Goal: Information Seeking & Learning: Learn about a topic

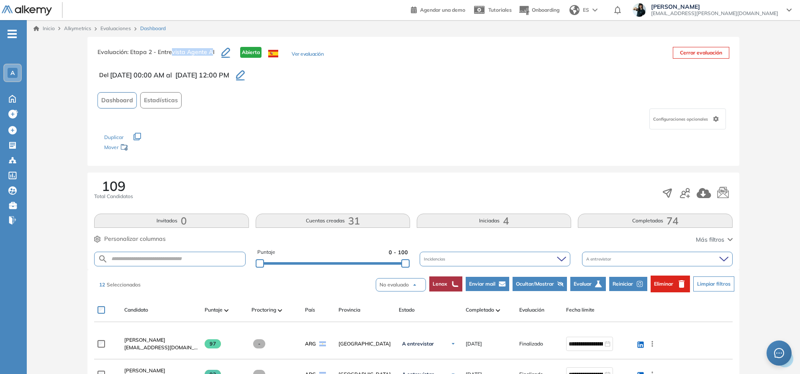
drag, startPoint x: 172, startPoint y: 51, endPoint x: 211, endPoint y: 50, distance: 38.5
click at [211, 50] on span ": Etapa 2 - Entrevista Agente AI" at bounding box center [170, 52] width 87 height 8
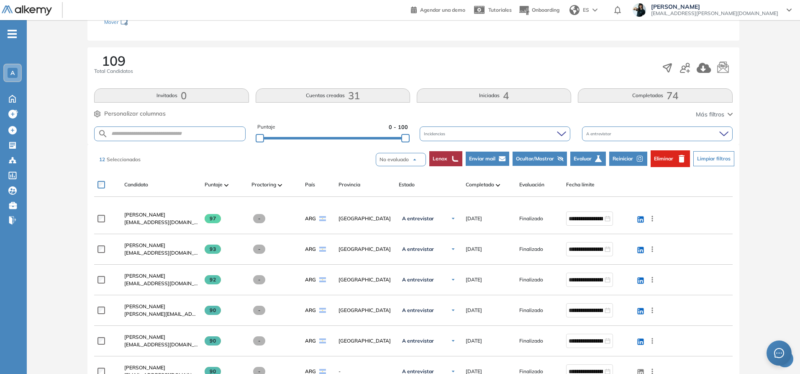
scroll to position [126, 0]
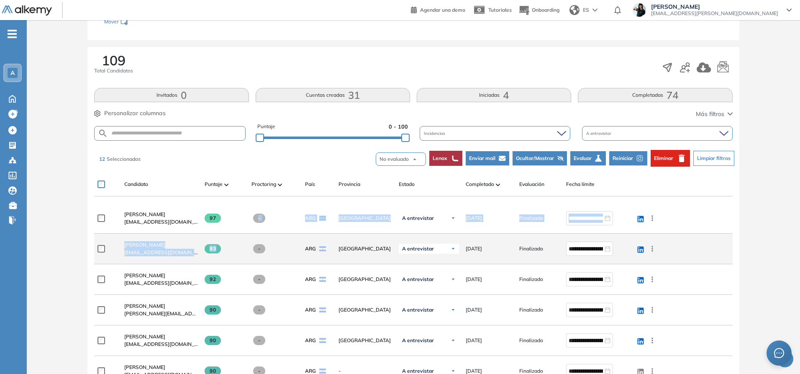
drag, startPoint x: 229, startPoint y: 216, endPoint x: 230, endPoint y: 238, distance: 22.2
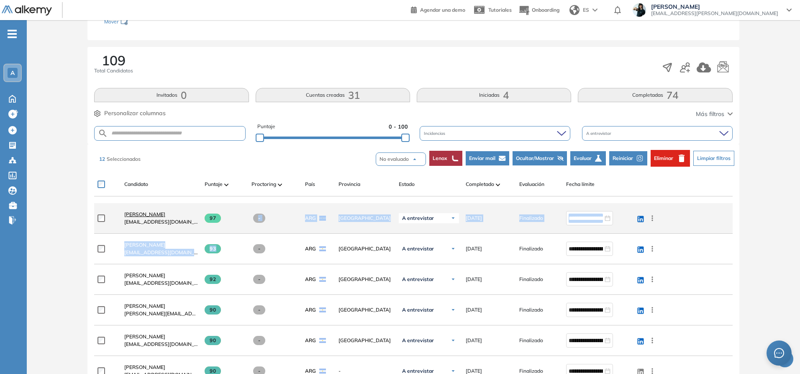
click at [142, 211] on span "Magdalena Gorrissen" at bounding box center [144, 214] width 41 height 6
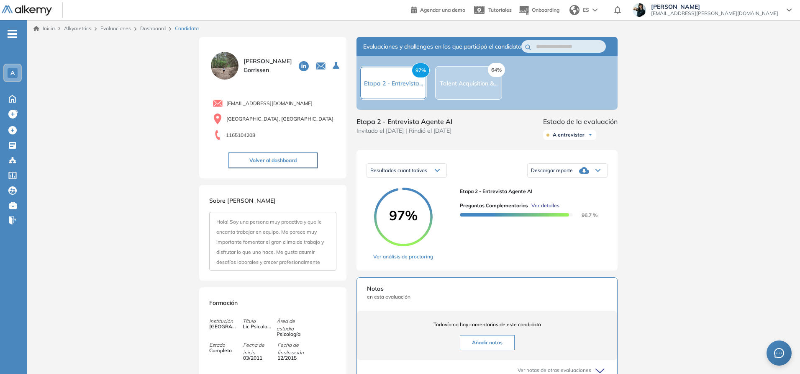
click at [548, 209] on span "Ver detalles" at bounding box center [546, 206] width 28 height 8
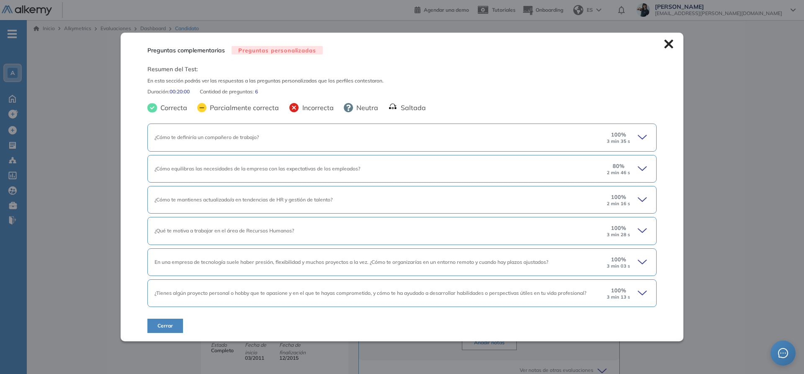
click at [639, 136] on icon at bounding box center [644, 137] width 12 height 12
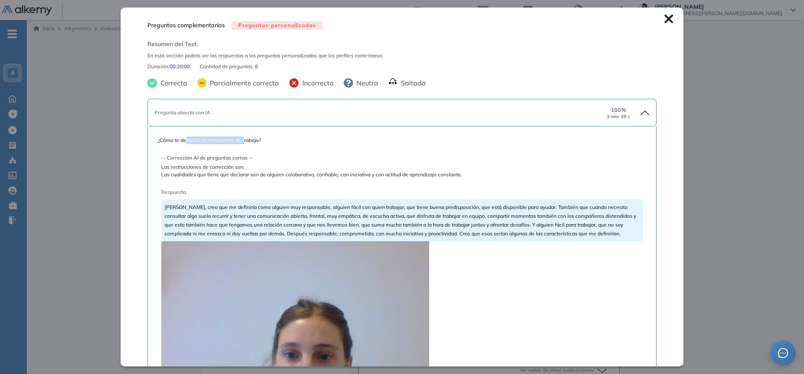
drag, startPoint x: 185, startPoint y: 142, endPoint x: 244, endPoint y: 142, distance: 58.2
click at [244, 142] on span "¿Cómo te definiría un compañero de trabajo?" at bounding box center [402, 140] width 488 height 8
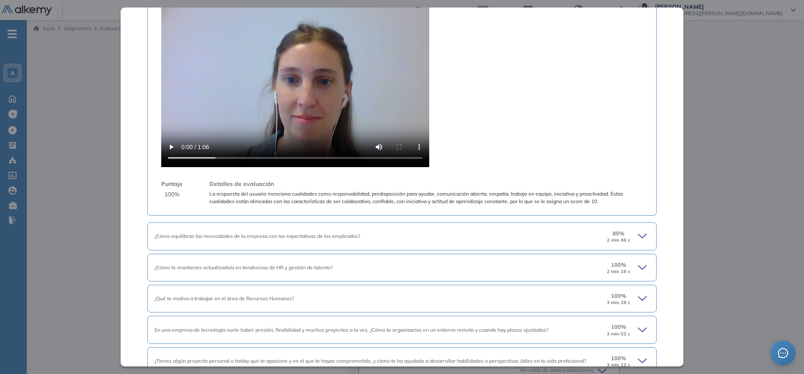
scroll to position [318, 0]
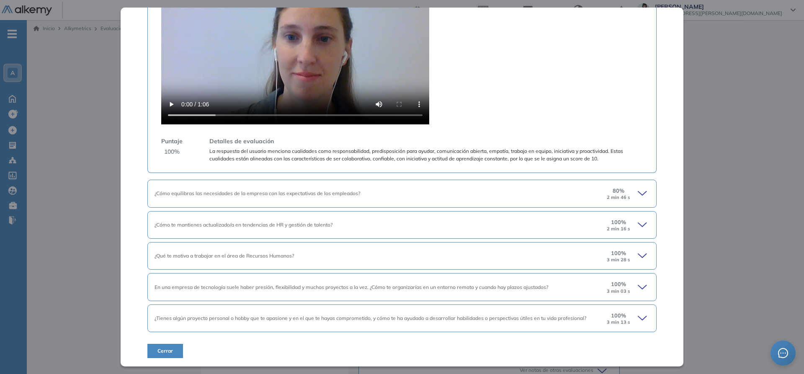
click at [211, 190] on span "¿Cómo equilibras las necesidades de la empresa con las expectativas de los empl…" at bounding box center [257, 193] width 206 height 6
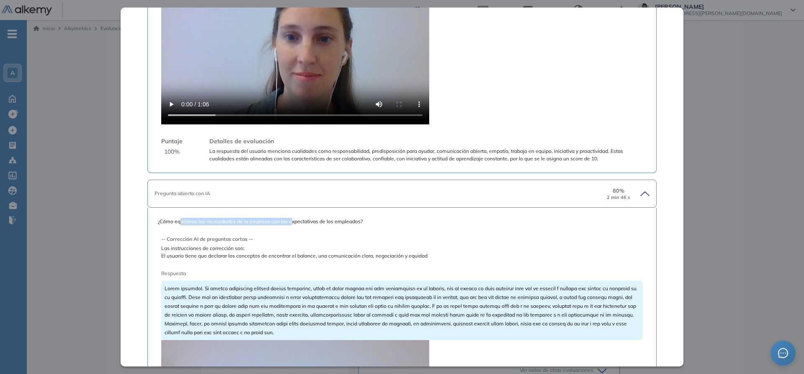
drag, startPoint x: 180, startPoint y: 220, endPoint x: 291, endPoint y: 220, distance: 110.5
click at [291, 220] on span "¿Cómo equilibras las necesidades de la empresa con las expectativas de los empl…" at bounding box center [402, 222] width 488 height 8
click at [314, 219] on span "¿Cómo equilibras las necesidades de la empresa con las expectativas de los empl…" at bounding box center [402, 222] width 488 height 8
drag, startPoint x: 283, startPoint y: 222, endPoint x: 375, endPoint y: 221, distance: 92.5
click at [375, 221] on span "¿Cómo equilibras las necesidades de la empresa con las expectativas de los empl…" at bounding box center [402, 222] width 488 height 8
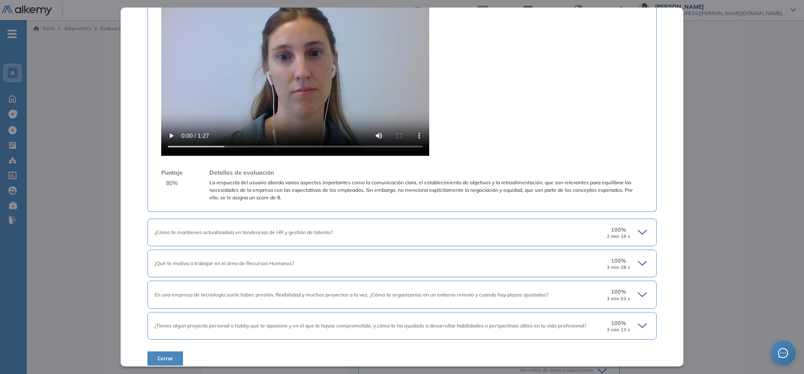
scroll to position [710, 0]
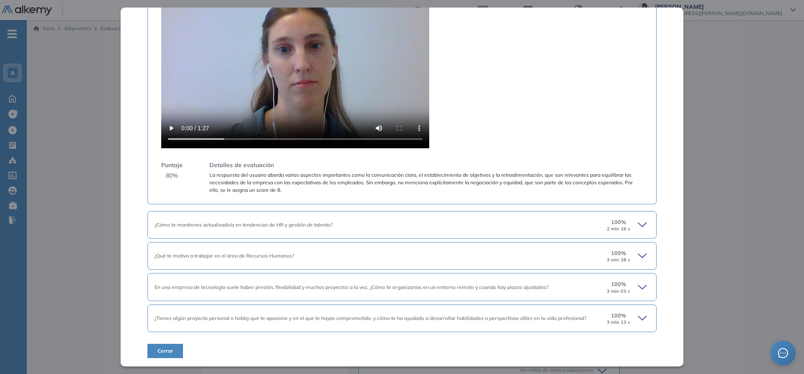
click at [229, 319] on span "¿Tienes algún proyecto personal o hobby que te apasione y en el que te hayas co…" at bounding box center [370, 318] width 432 height 6
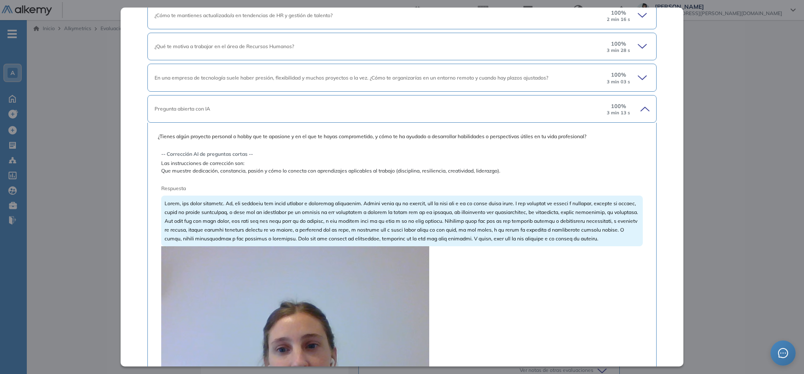
scroll to position [1045, 0]
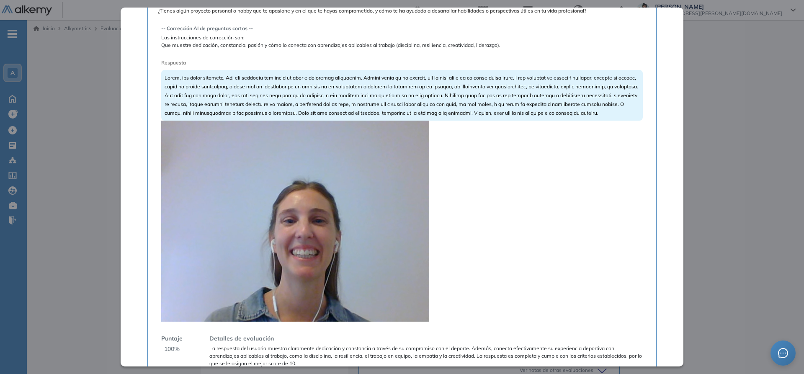
click at [317, 236] on video at bounding box center [295, 221] width 268 height 201
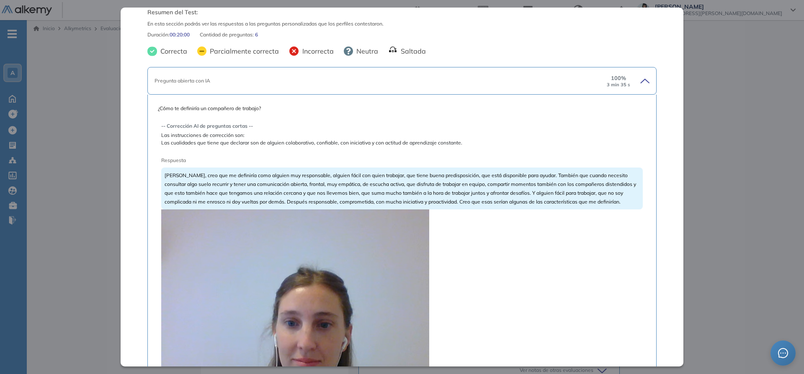
scroll to position [126, 0]
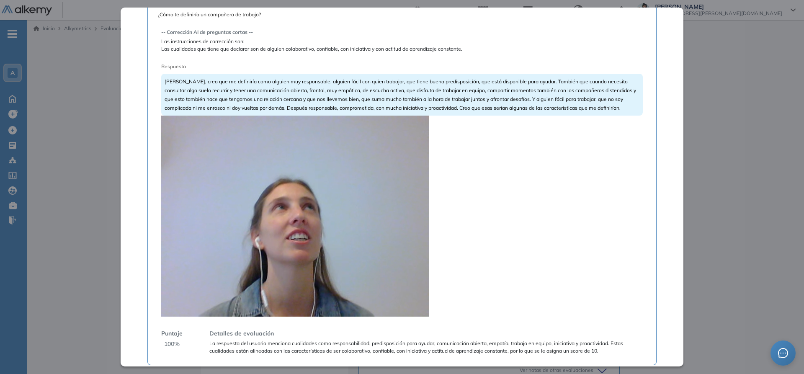
click at [368, 209] on video at bounding box center [295, 216] width 268 height 201
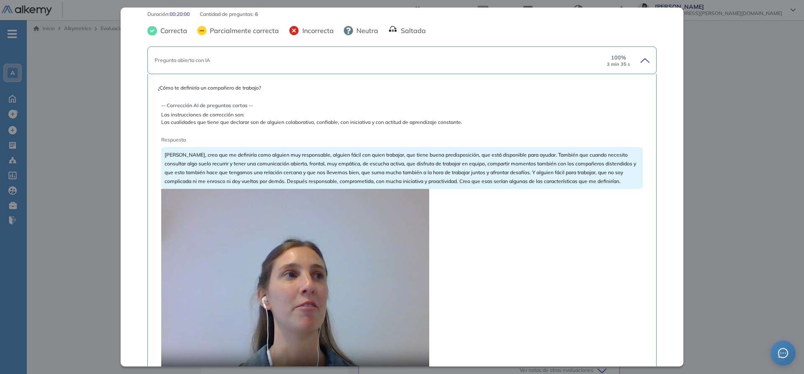
scroll to position [0, 0]
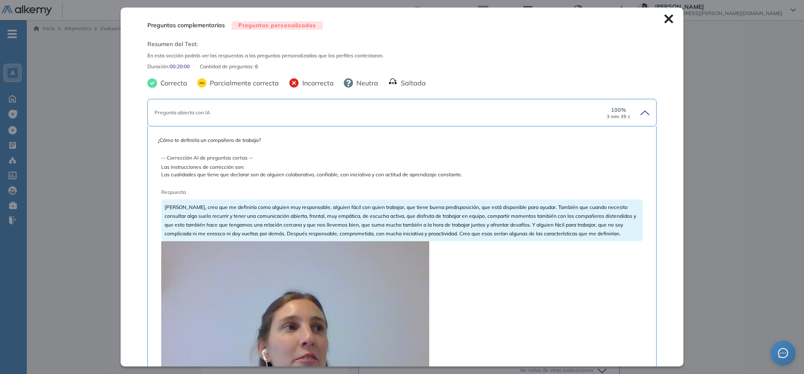
click at [664, 19] on icon at bounding box center [668, 18] width 9 height 9
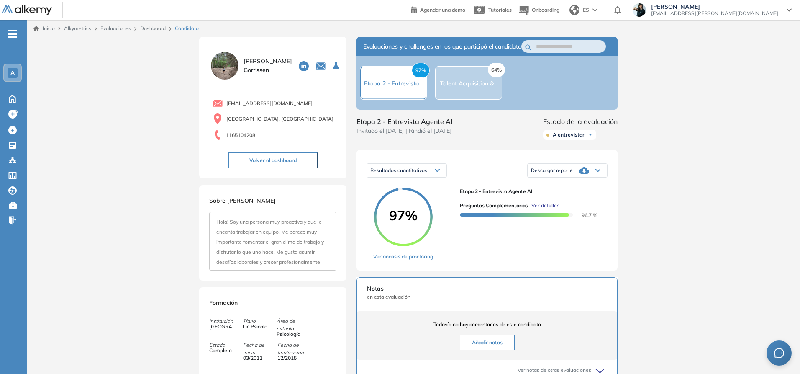
click at [555, 209] on span "Ver detalles" at bounding box center [546, 206] width 28 height 8
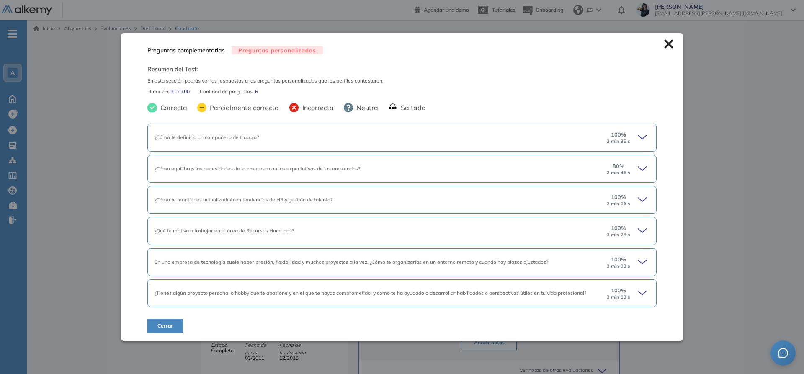
click at [229, 135] on span "¿Cómo te definiría un compañero de trabajo?" at bounding box center [206, 137] width 104 height 6
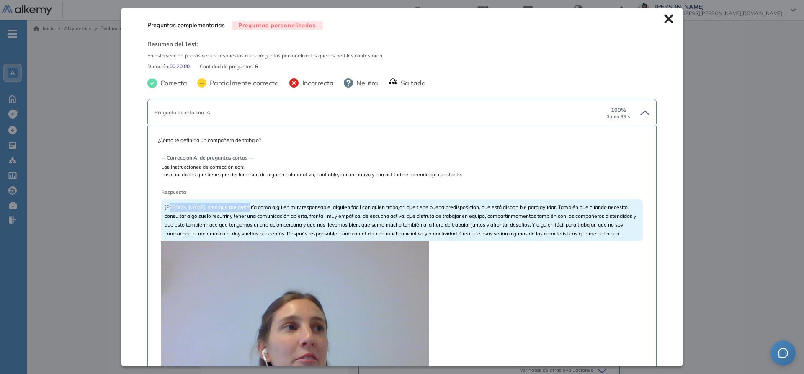
drag, startPoint x: 186, startPoint y: 205, endPoint x: 241, endPoint y: 205, distance: 55.3
click at [241, 205] on span "Bueno, creo que me definiría como alguien muy responsable, alguien fácil con qu…" at bounding box center [400, 220] width 471 height 33
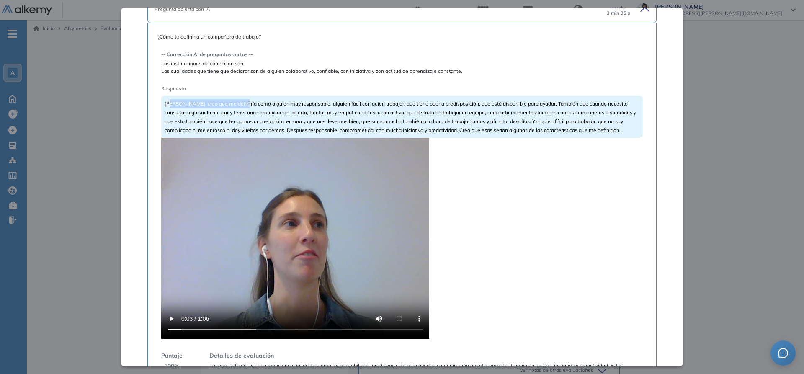
scroll to position [251, 0]
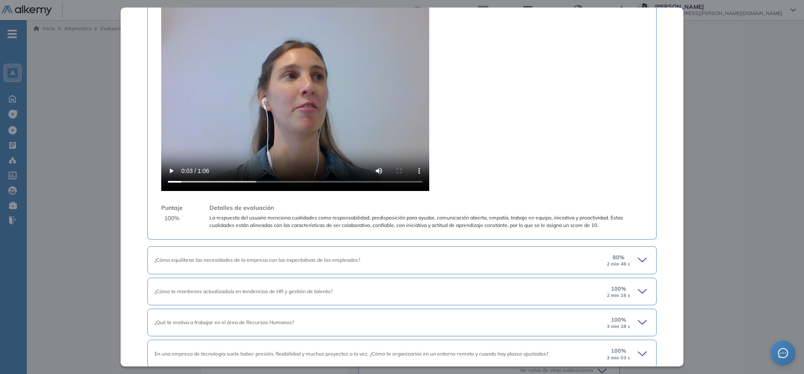
click at [255, 259] on span "¿Cómo equilibras las necesidades de la empresa con las expectativas de los empl…" at bounding box center [257, 260] width 206 height 6
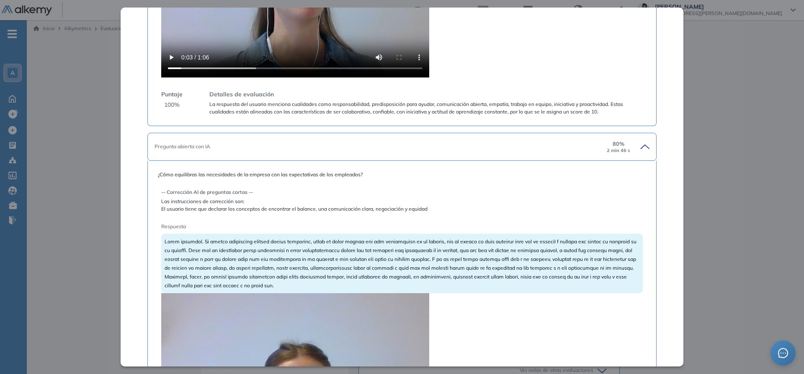
scroll to position [377, 0]
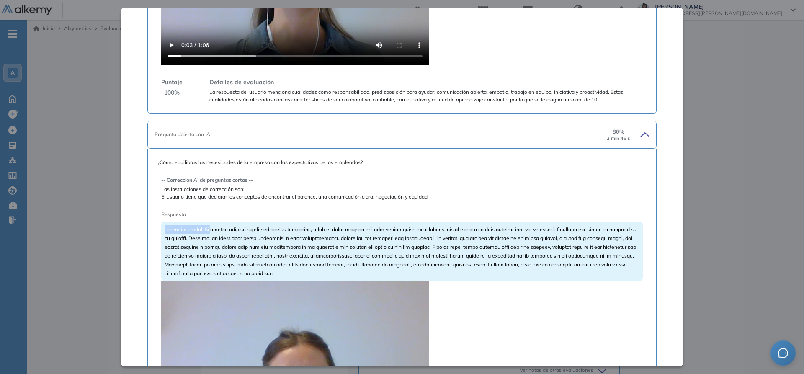
drag, startPoint x: 165, startPoint y: 229, endPoint x: 213, endPoint y: 228, distance: 48.2
click at [213, 228] on span at bounding box center [401, 251] width 472 height 50
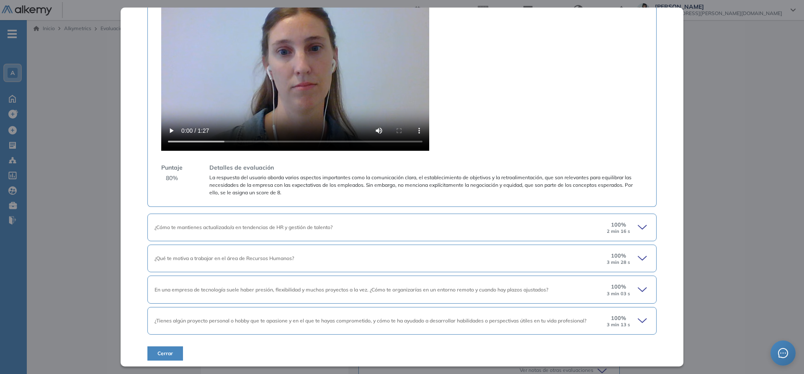
scroll to position [710, 0]
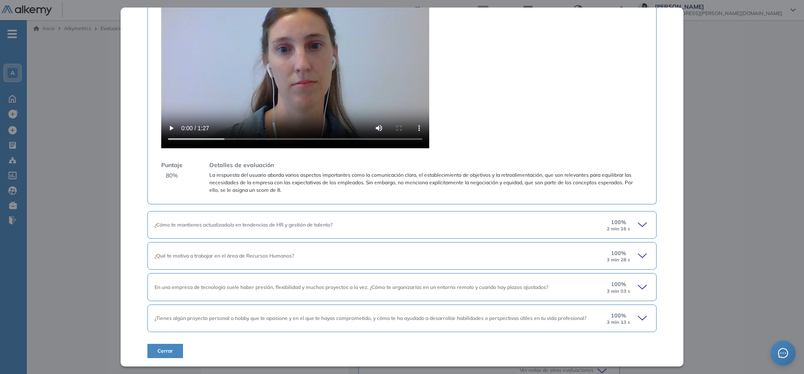
click at [219, 230] on div "¿Cómo te mantienes actualizado/a en tendencias de HR y gestión de talento? 100 …" at bounding box center [401, 225] width 509 height 28
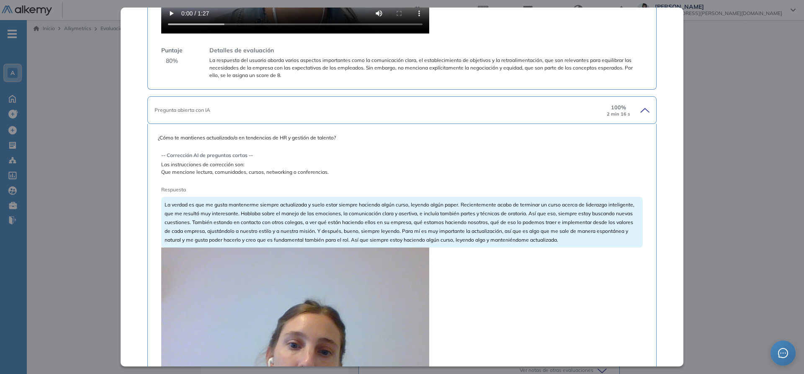
scroll to position [836, 0]
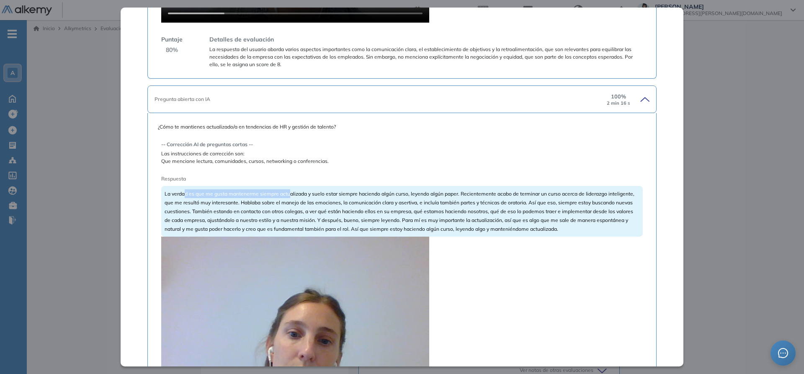
drag, startPoint x: 184, startPoint y: 195, endPoint x: 289, endPoint y: 191, distance: 104.7
click at [289, 191] on span "La verdad es que me gusta mantenerme siempre actualizada y suelo estar siempre …" at bounding box center [400, 210] width 470 height 41
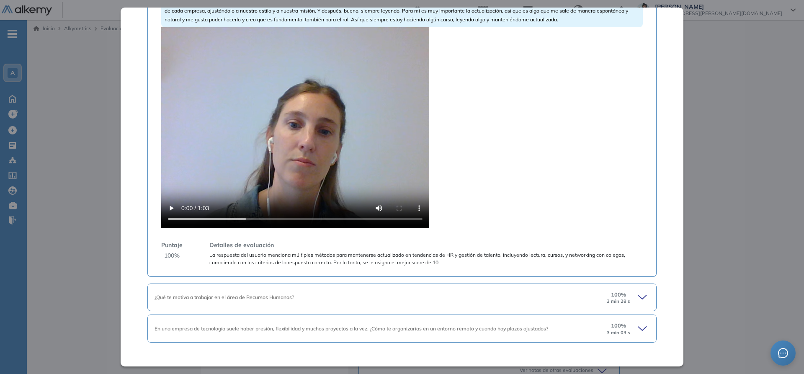
scroll to position [1087, 0]
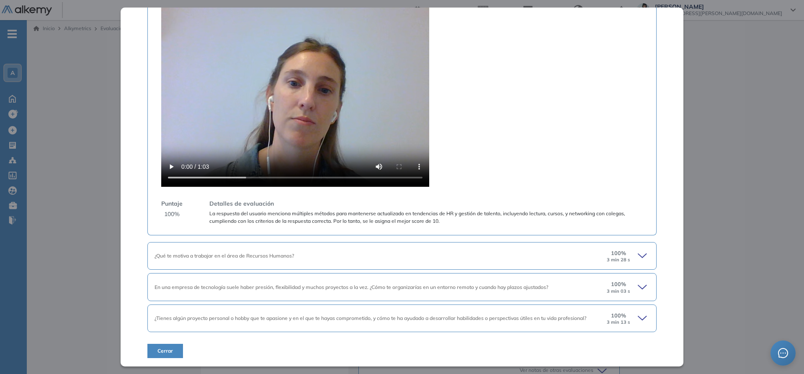
click at [214, 313] on div "¿Tienes algún proyecto personal o hobby que te apasione y en el que te hayas co…" at bounding box center [401, 318] width 509 height 28
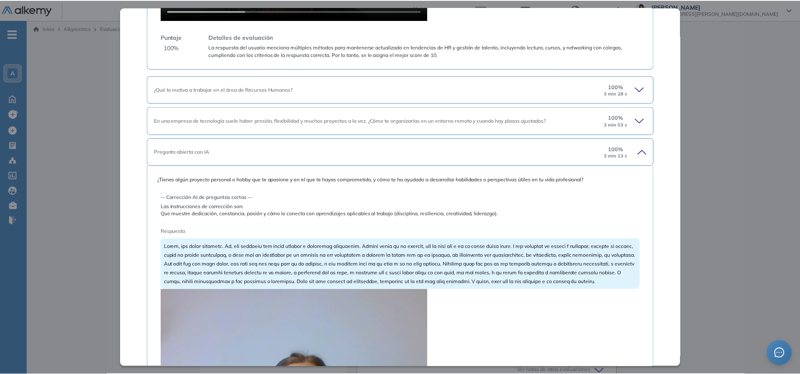
scroll to position [1254, 0]
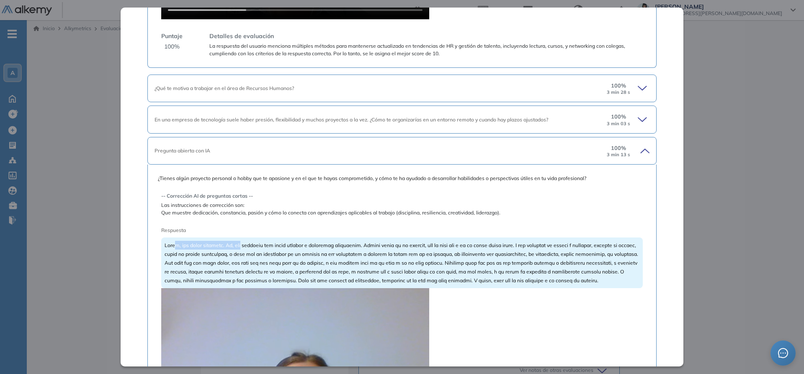
drag, startPoint x: 190, startPoint y: 247, endPoint x: 245, endPoint y: 247, distance: 54.8
click at [245, 247] on span at bounding box center [401, 262] width 473 height 41
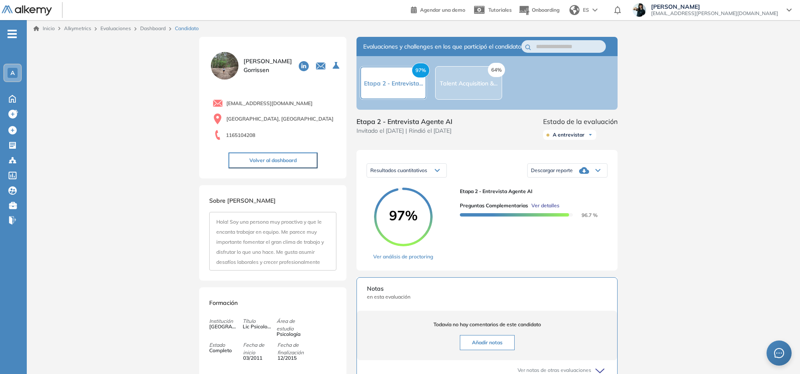
click at [711, 102] on div "Inicio Alkymetrics Evaluaciones Dashboard Candidato Preguntas complementarias P…" at bounding box center [414, 304] width 774 height 568
click at [158, 27] on link "Dashboard" at bounding box center [153, 28] width 26 height 6
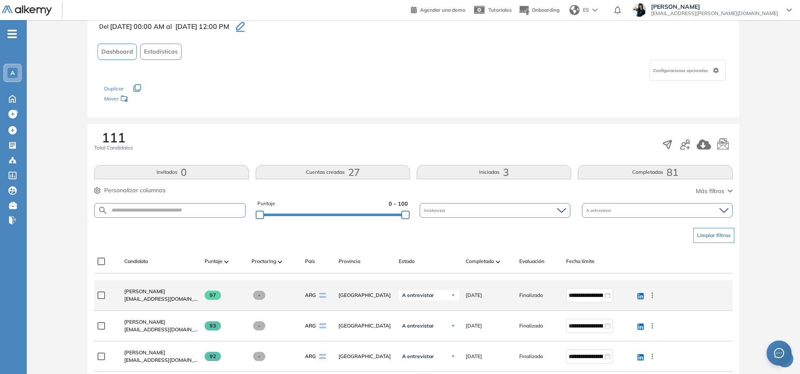
scroll to position [126, 0]
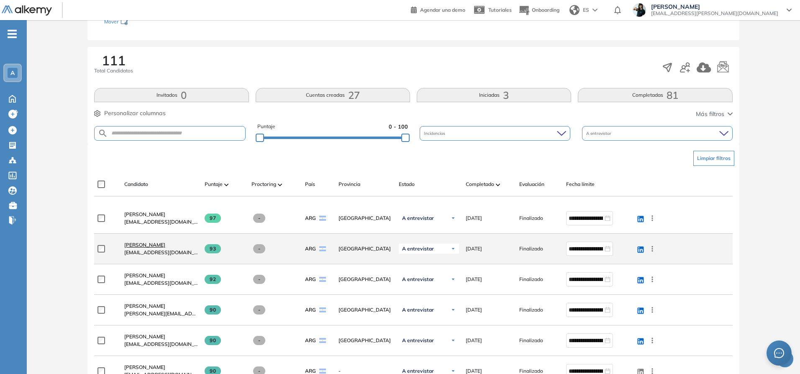
click at [156, 246] on span "Victoria Cantelmi" at bounding box center [144, 245] width 41 height 6
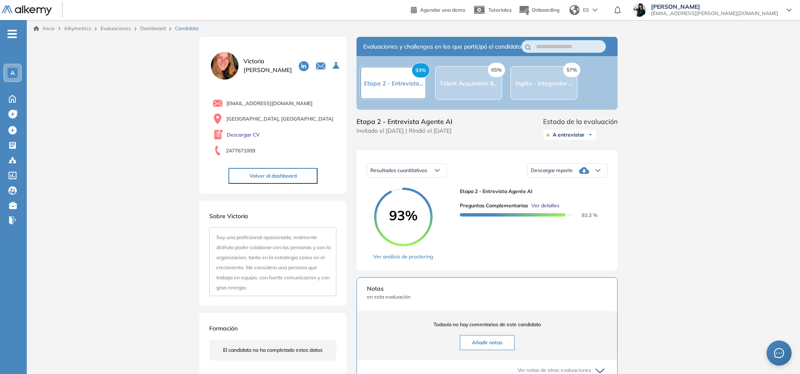
click at [548, 209] on span "Ver detalles" at bounding box center [546, 206] width 28 height 8
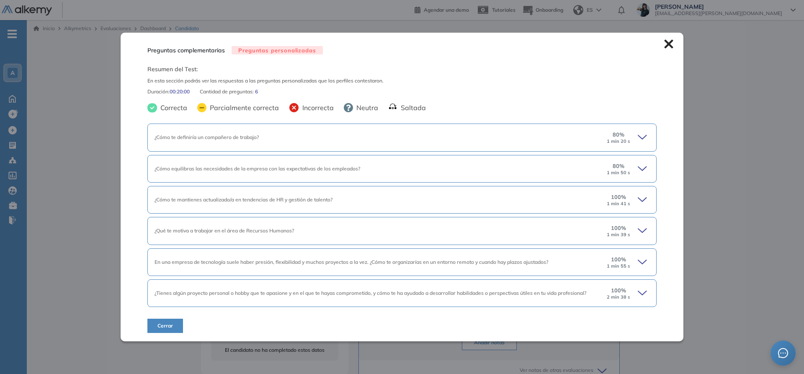
click at [389, 127] on div "¿Cómo te definiría un compañero de trabajo? 80 % 1 min 20 s" at bounding box center [401, 137] width 509 height 28
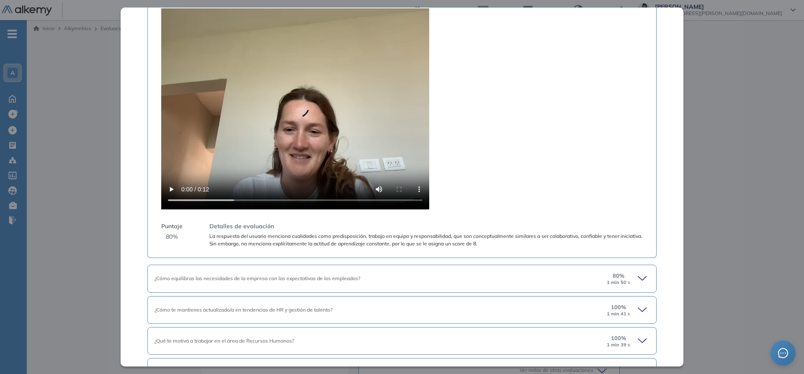
scroll to position [209, 0]
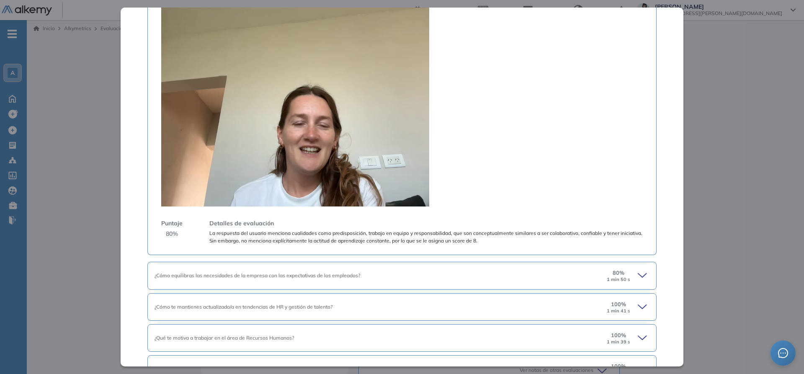
click at [355, 94] on video at bounding box center [295, 105] width 268 height 201
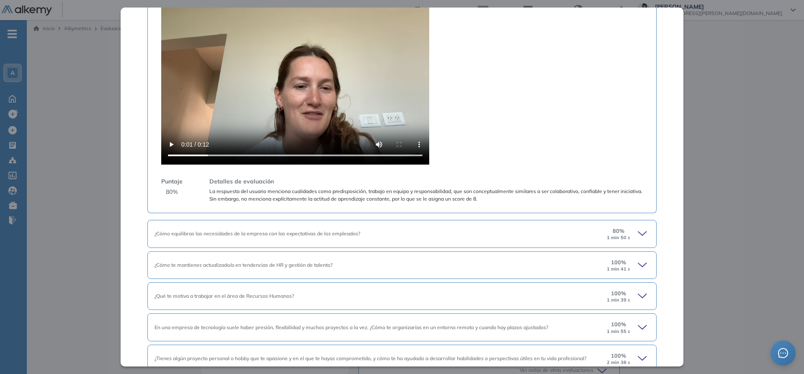
scroll to position [291, 0]
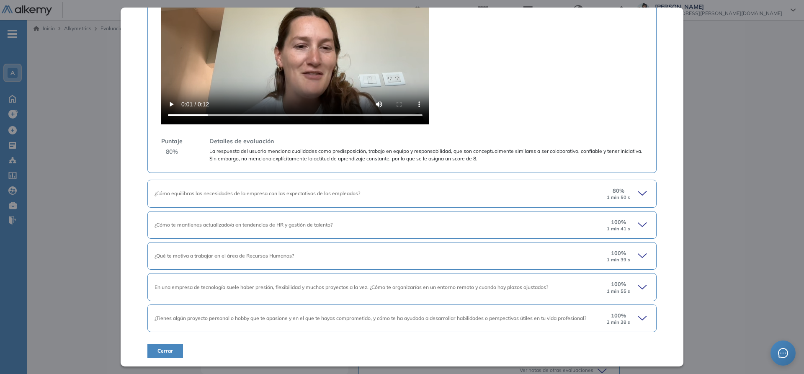
click at [638, 318] on icon at bounding box center [642, 318] width 8 height 4
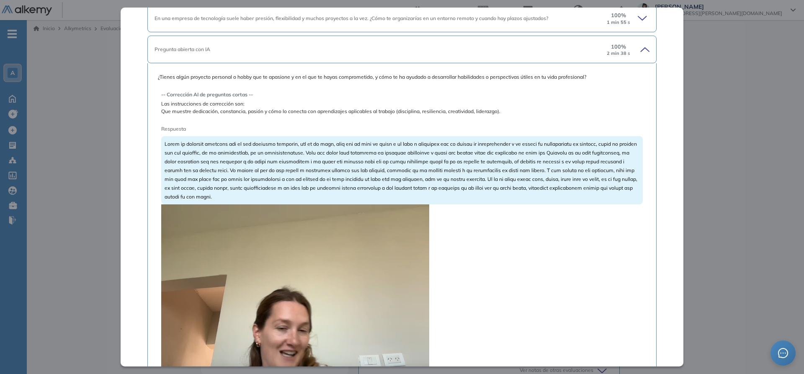
scroll to position [543, 0]
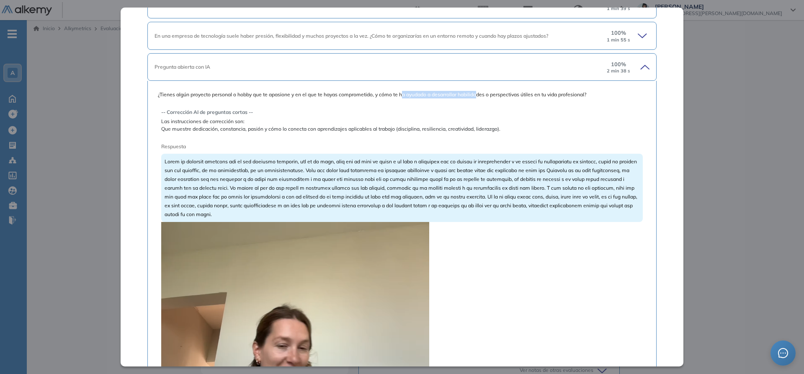
drag, startPoint x: 403, startPoint y: 91, endPoint x: 480, endPoint y: 92, distance: 76.6
click at [480, 92] on span "¿Tienes algún proyecto personal o hobby que te apasione y en el que te hayas co…" at bounding box center [402, 95] width 488 height 8
drag, startPoint x: 500, startPoint y: 95, endPoint x: 517, endPoint y: 95, distance: 17.6
click at [517, 95] on span "¿Tienes algún proyecto personal o hobby que te apasione y en el que te hayas co…" at bounding box center [402, 95] width 488 height 8
drag, startPoint x: 550, startPoint y: 94, endPoint x: 594, endPoint y: 94, distance: 43.5
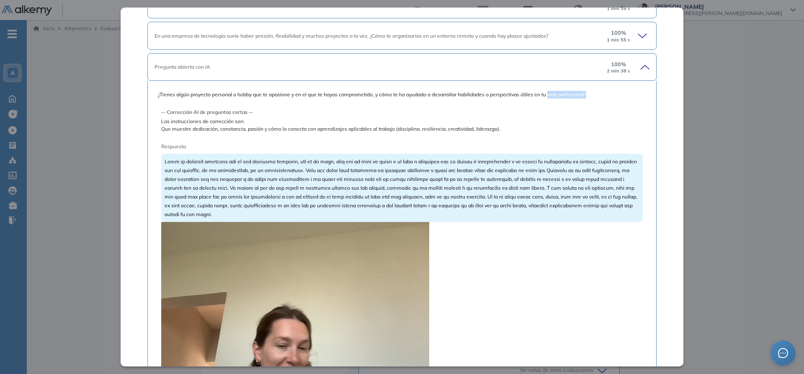
click at [594, 94] on span "¿Tienes algún proyecto personal o hobby que te apasione y en el que te hayas co…" at bounding box center [402, 95] width 488 height 8
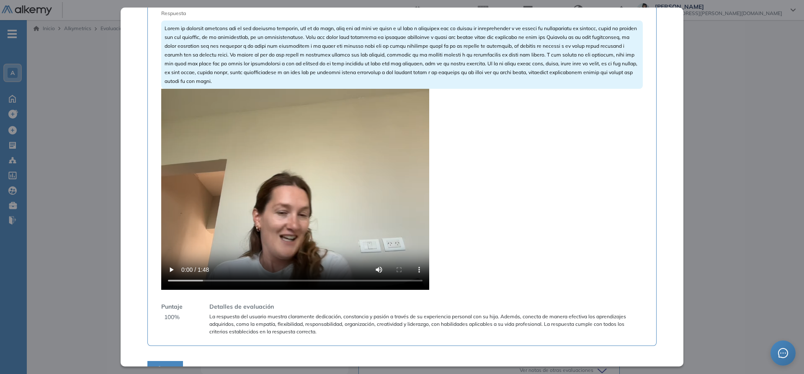
scroll to position [693, 0]
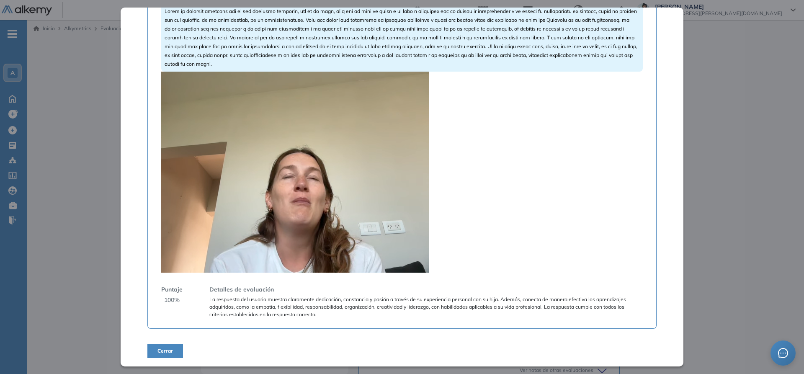
click at [337, 148] on video at bounding box center [295, 172] width 268 height 201
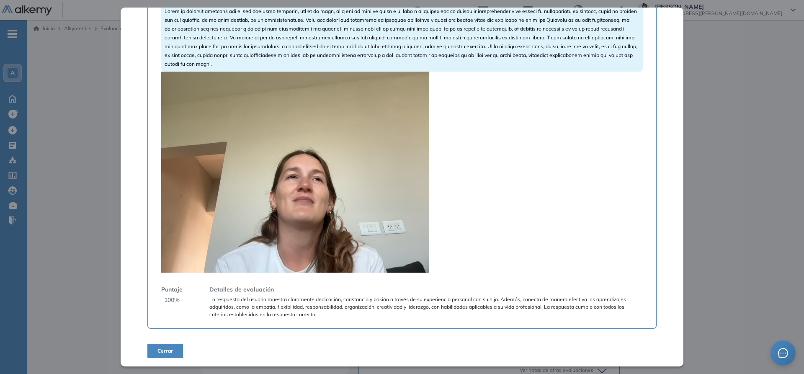
click at [285, 164] on video at bounding box center [295, 172] width 268 height 201
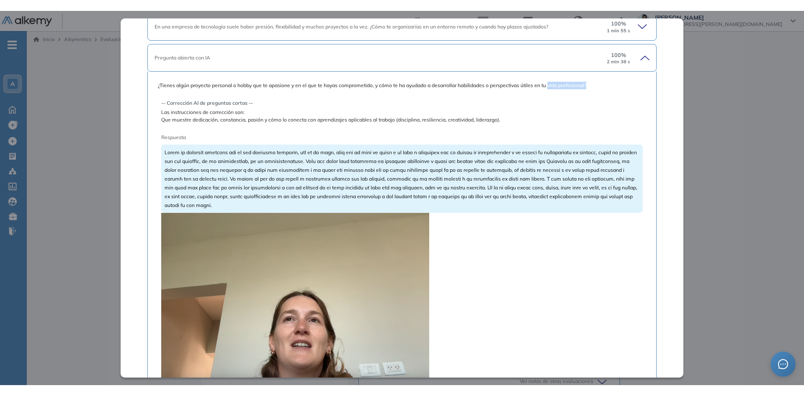
scroll to position [400, 0]
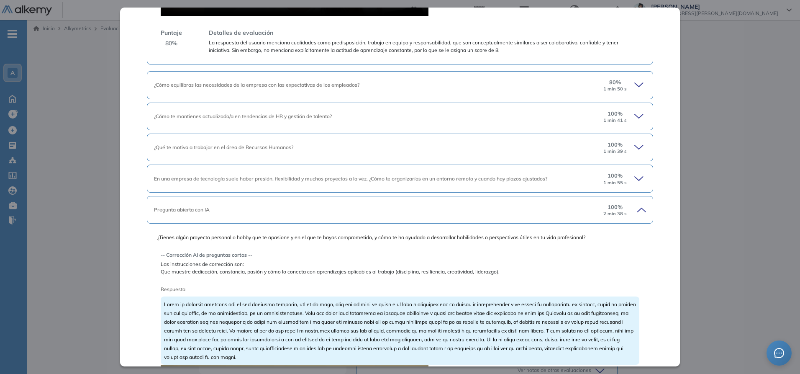
click at [709, 43] on div "Inicio Alkymetrics Evaluaciones Dashboard Candidato Preguntas complementarias P…" at bounding box center [414, 304] width 774 height 568
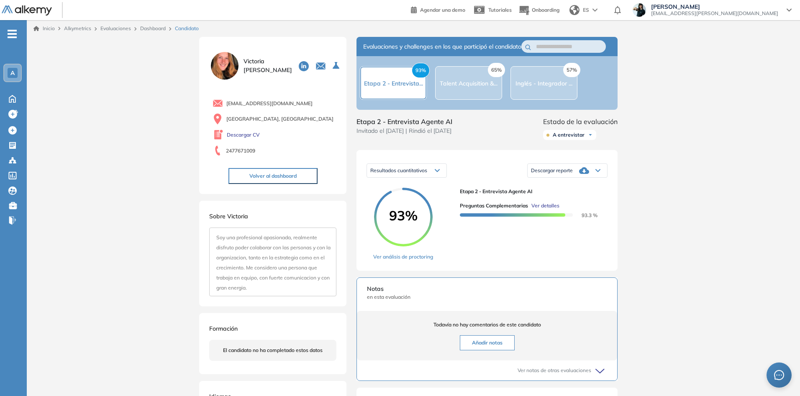
click at [148, 29] on link "Dashboard" at bounding box center [153, 28] width 26 height 6
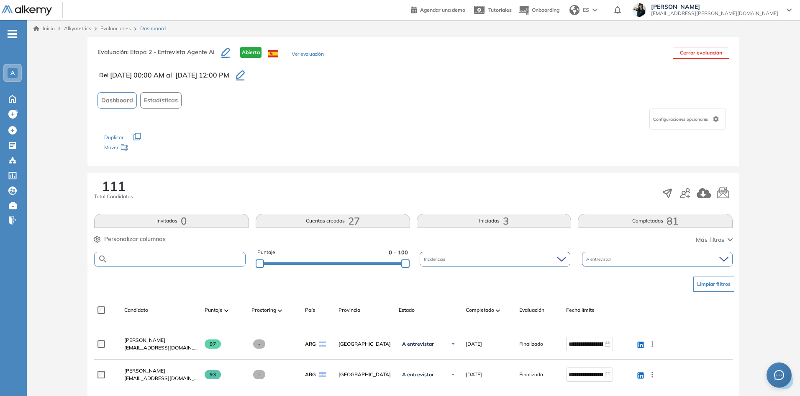
click at [153, 261] on input "text" at bounding box center [176, 259] width 137 height 6
paste input "**********"
type input "**********"
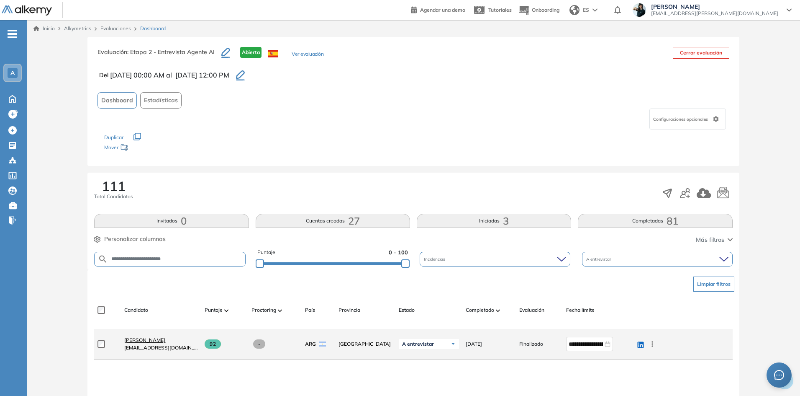
click at [163, 339] on span "María Florencia Crosatto" at bounding box center [144, 340] width 41 height 6
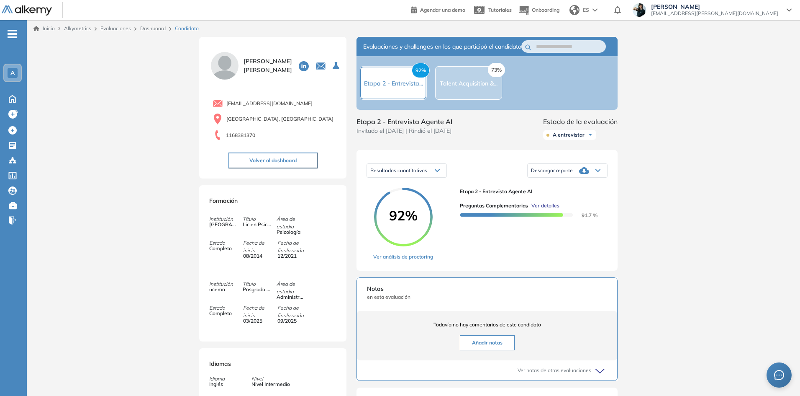
click at [553, 209] on span "Ver detalles" at bounding box center [546, 206] width 28 height 8
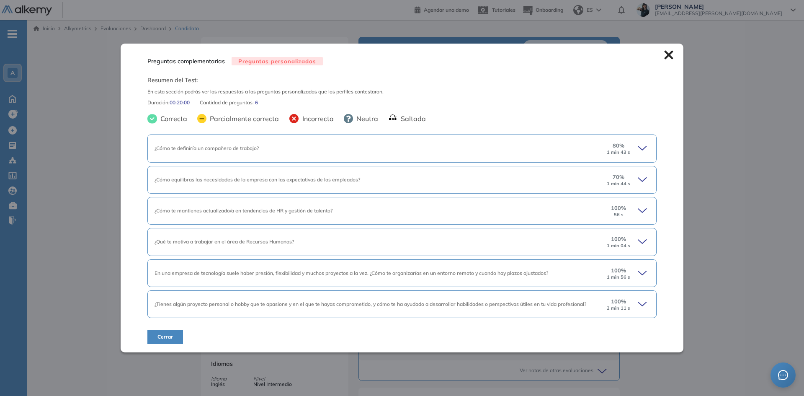
click at [335, 153] on div "¿Cómo te definiría un compañero de trabajo? 80 % 1 min 43 s" at bounding box center [401, 148] width 509 height 28
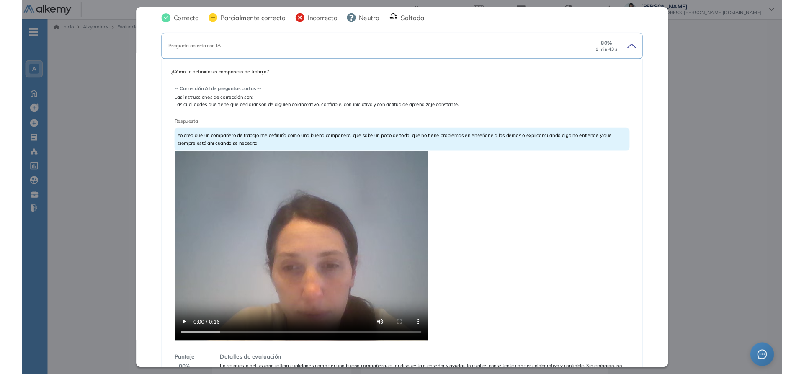
scroll to position [84, 0]
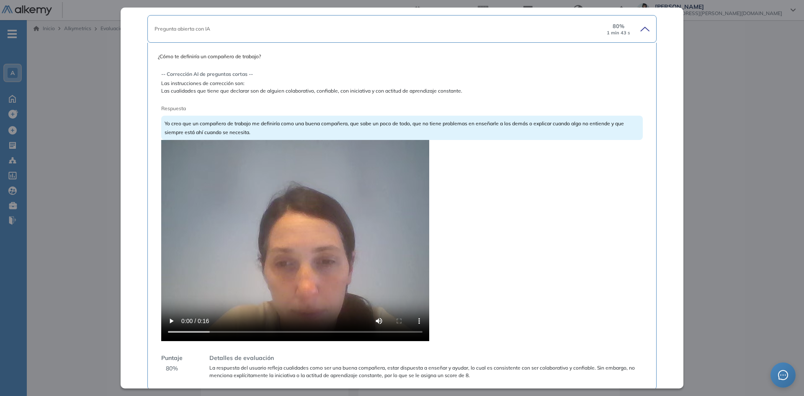
click at [702, 56] on div "Inicio Alkymetrics Evaluaciones Dashboard Candidato Preguntas complementarias P…" at bounding box center [415, 304] width 777 height 568
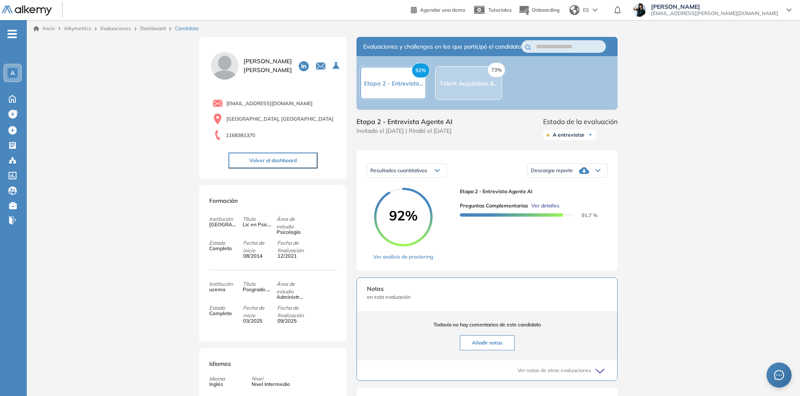
click at [157, 26] on link "Dashboard" at bounding box center [153, 28] width 26 height 6
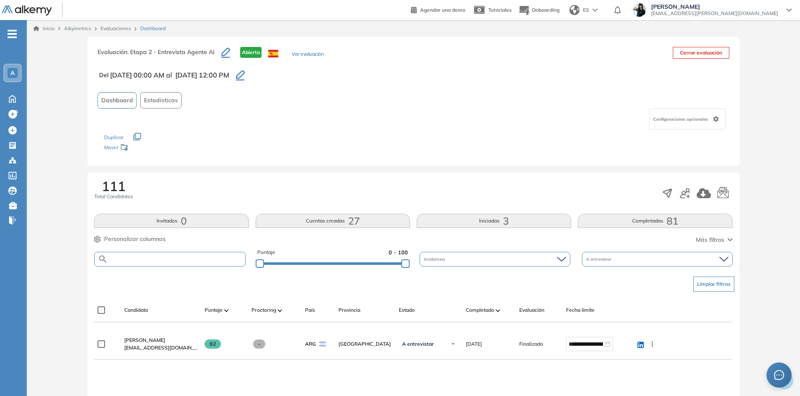
click at [134, 256] on input "text" at bounding box center [176, 259] width 137 height 6
paste input "**********"
type input "**********"
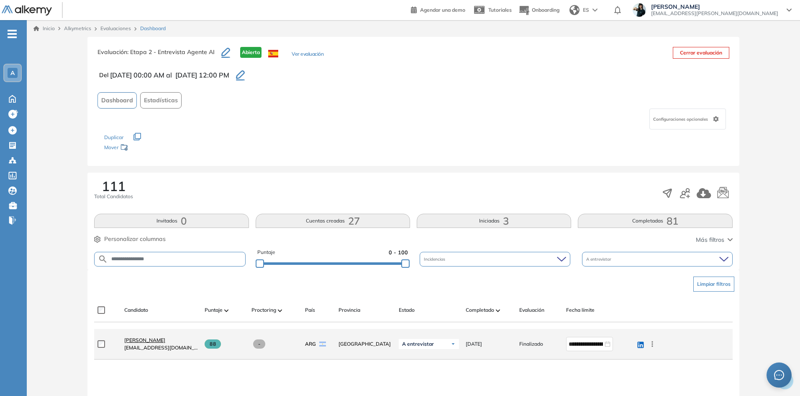
click at [155, 340] on span "Agustina Ramirez" at bounding box center [144, 340] width 41 height 6
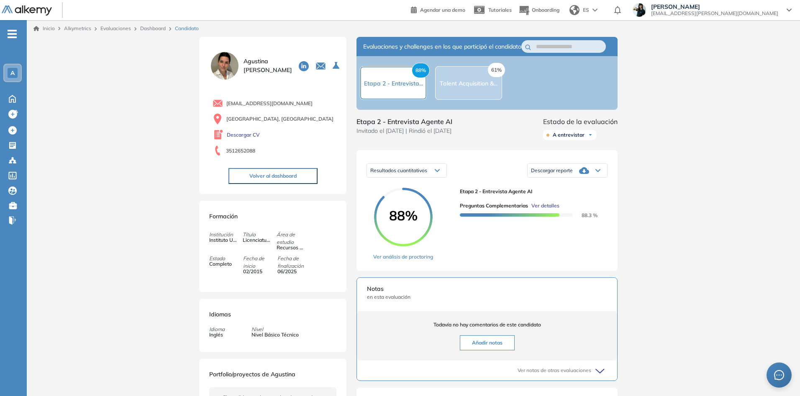
click at [537, 209] on span "Ver detalles" at bounding box center [546, 206] width 28 height 8
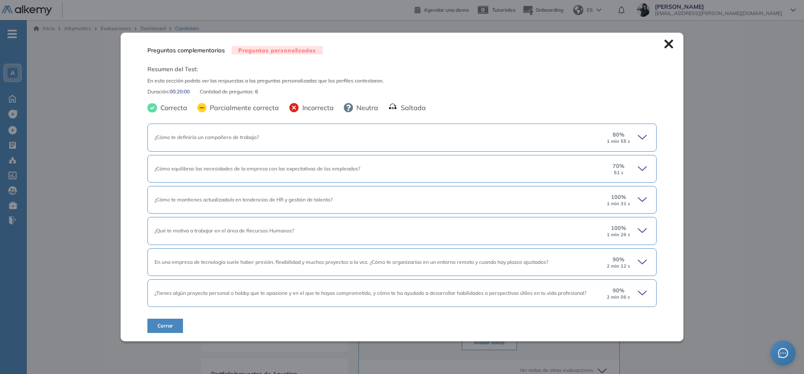
click at [638, 134] on icon at bounding box center [644, 137] width 12 height 12
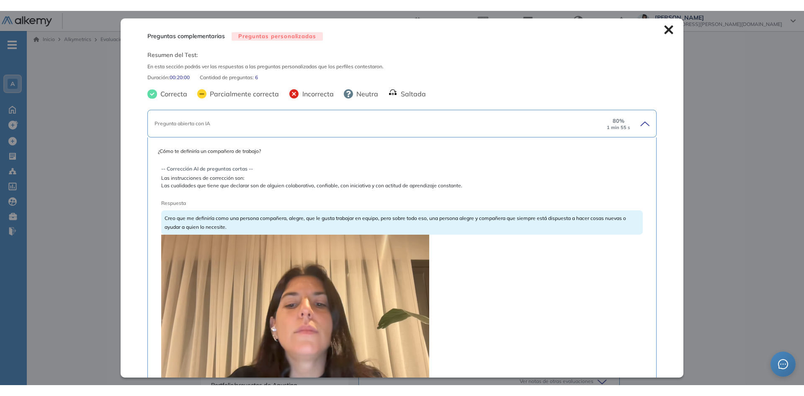
scroll to position [84, 0]
